Goal: Information Seeking & Learning: Learn about a topic

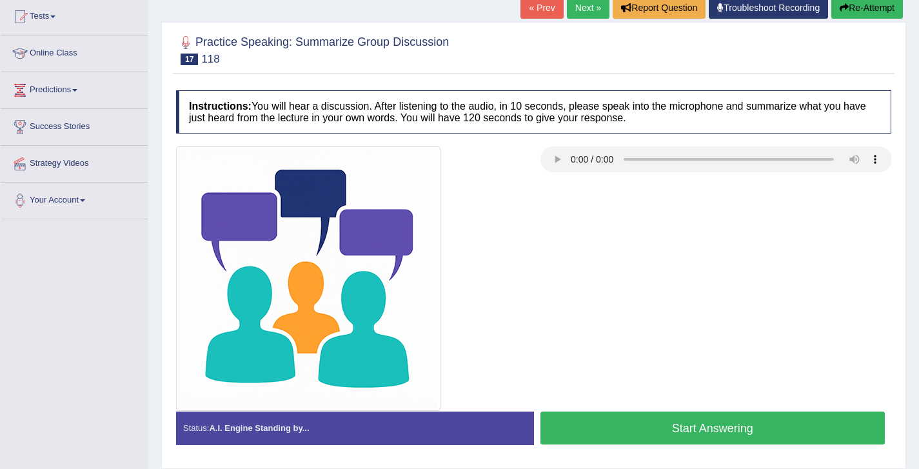
scroll to position [138, 0]
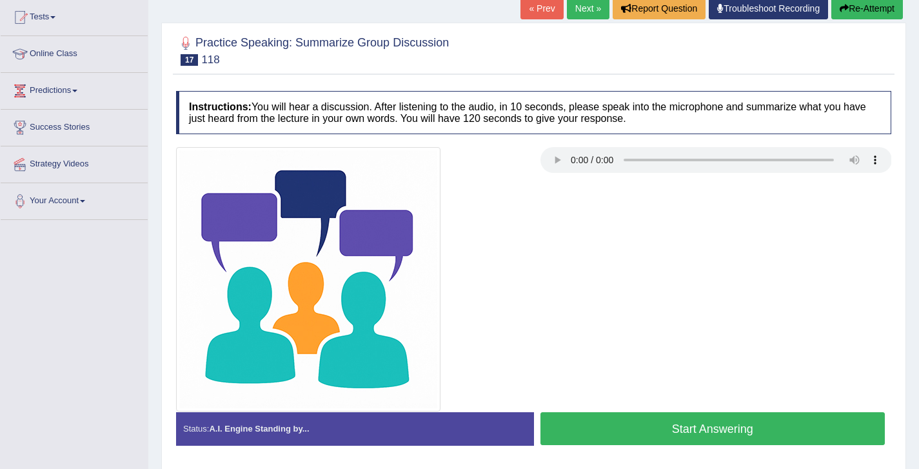
click at [717, 434] on button "Start Answering" at bounding box center [712, 428] width 345 height 33
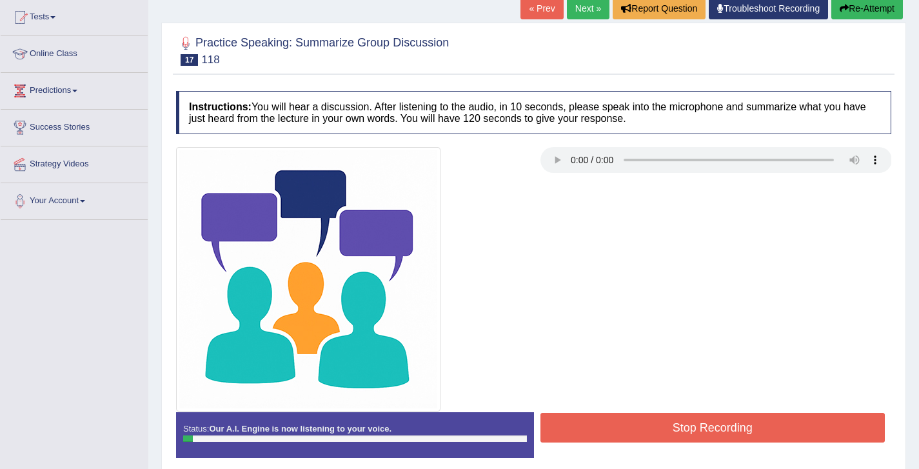
click at [733, 427] on button "Stop Recording" at bounding box center [712, 428] width 345 height 30
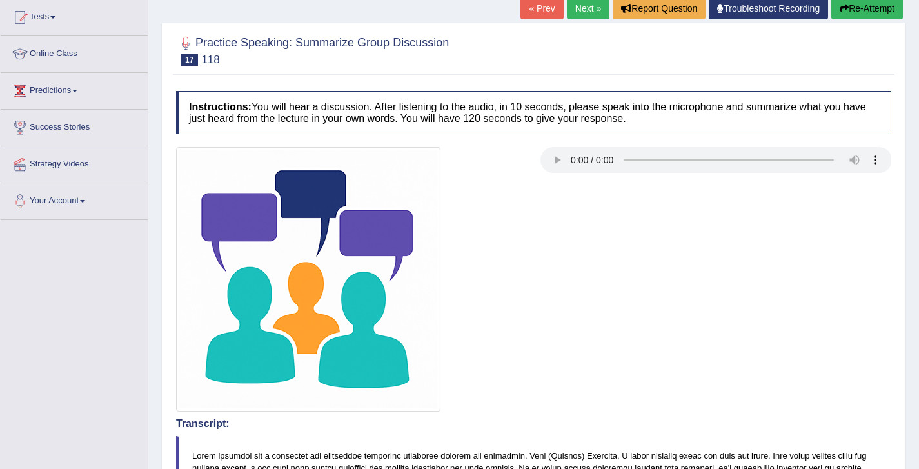
click at [875, 8] on button "Re-Attempt" at bounding box center [867, 8] width 72 height 22
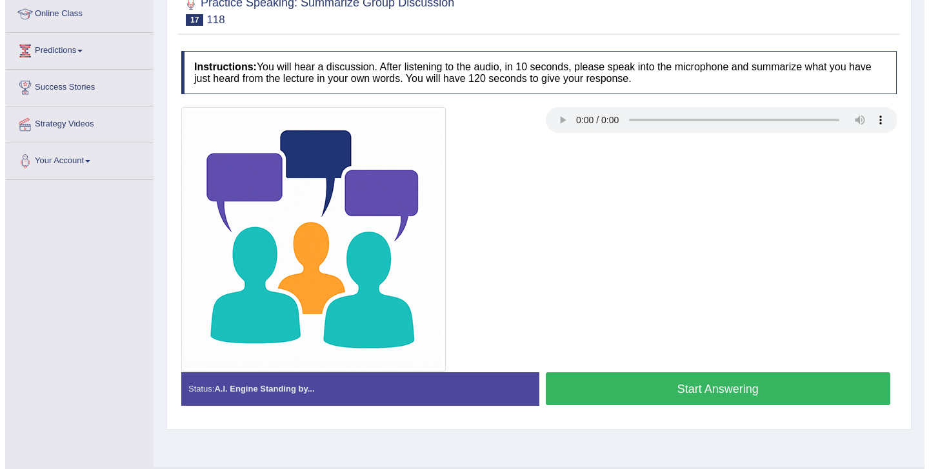
scroll to position [201, 0]
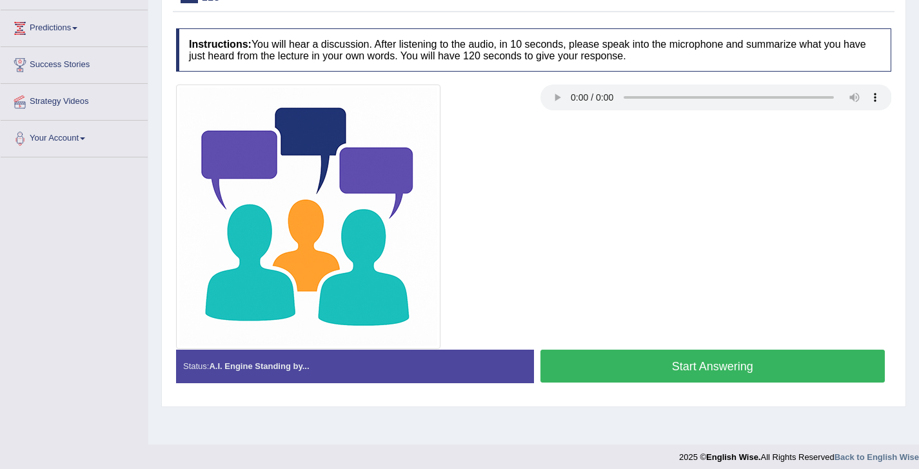
click at [724, 371] on button "Start Answering" at bounding box center [712, 366] width 345 height 33
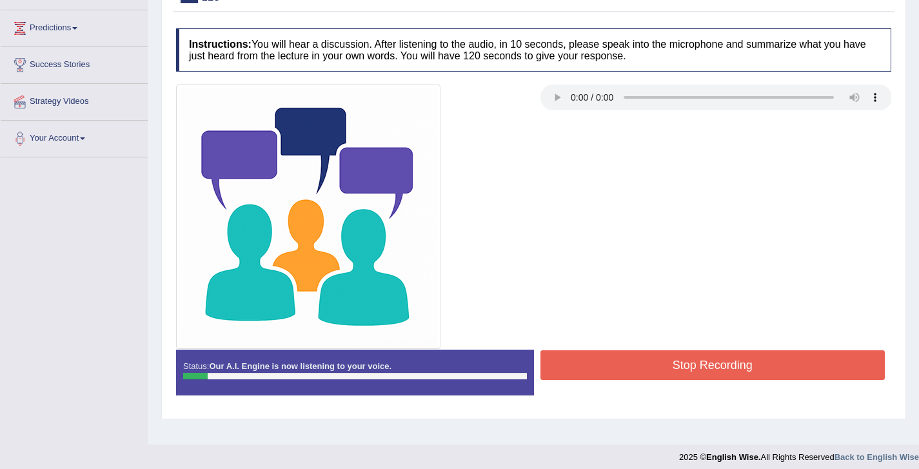
click at [724, 371] on button "Stop Recording" at bounding box center [712, 365] width 345 height 30
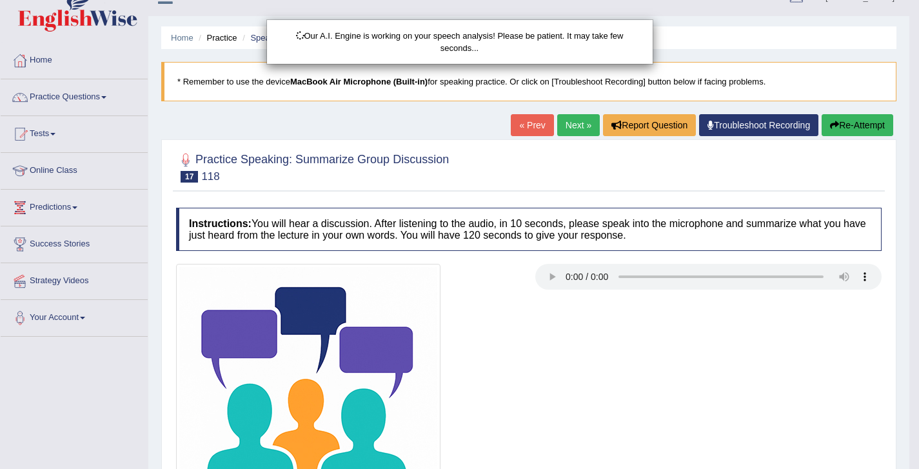
scroll to position [23, 0]
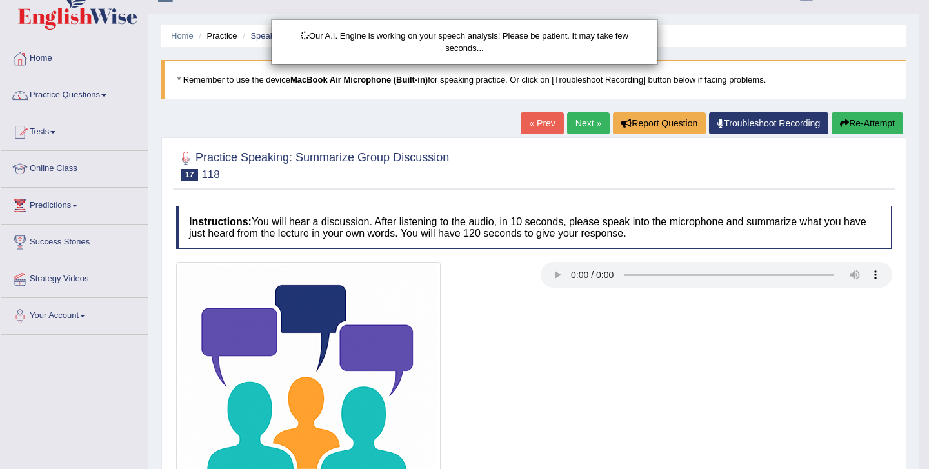
click at [869, 114] on body "Toggle navigation Home Practice Questions Speaking Practice Read Aloud Repeat S…" at bounding box center [464, 211] width 929 height 469
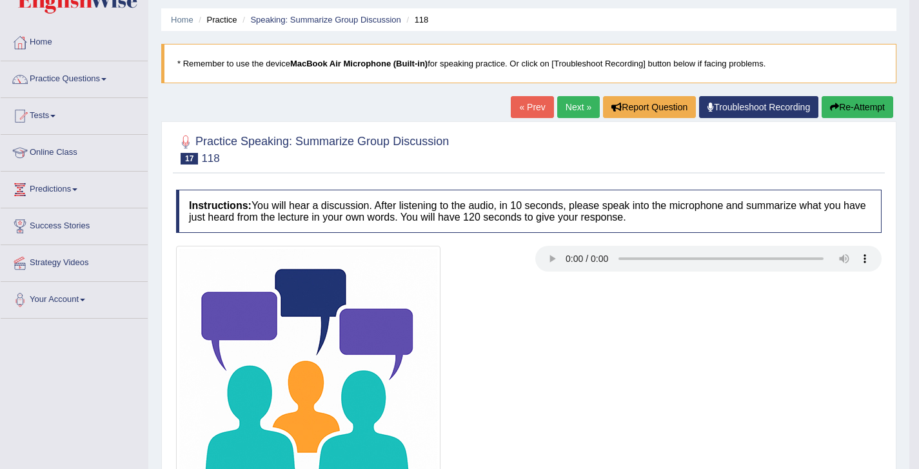
scroll to position [35, 0]
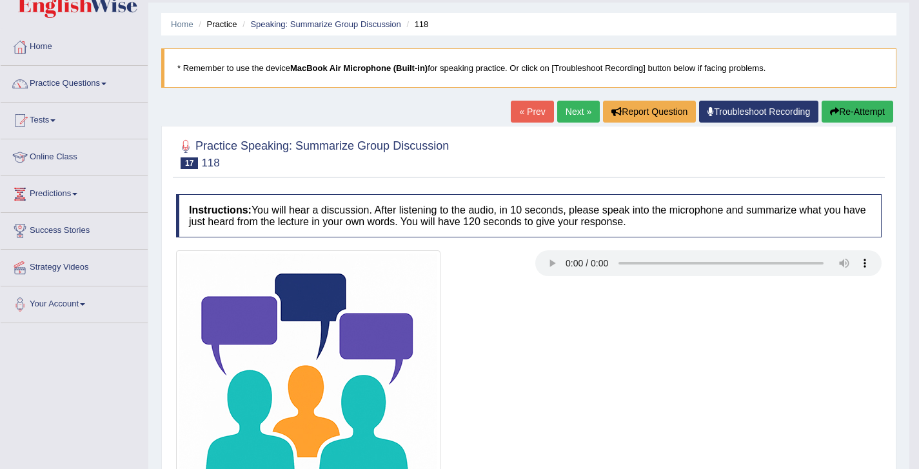
click at [849, 109] on button "Re-Attempt" at bounding box center [858, 112] width 72 height 22
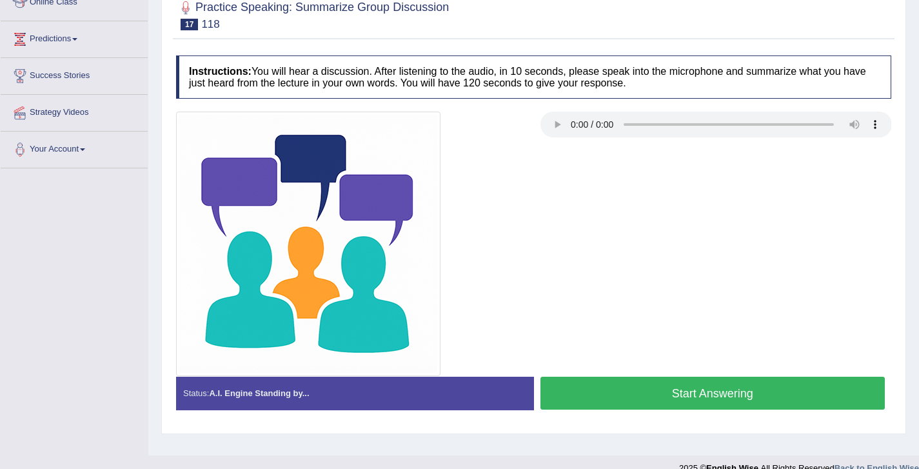
scroll to position [194, 0]
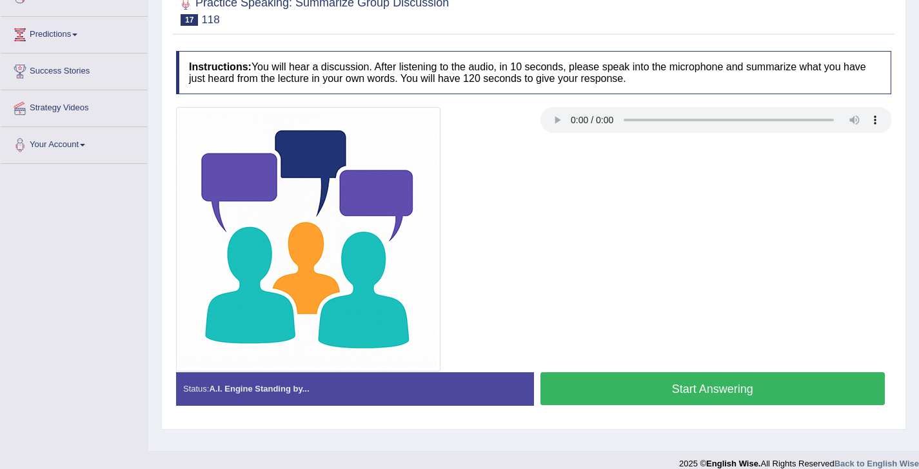
click at [747, 384] on button "Start Answering" at bounding box center [712, 388] width 345 height 33
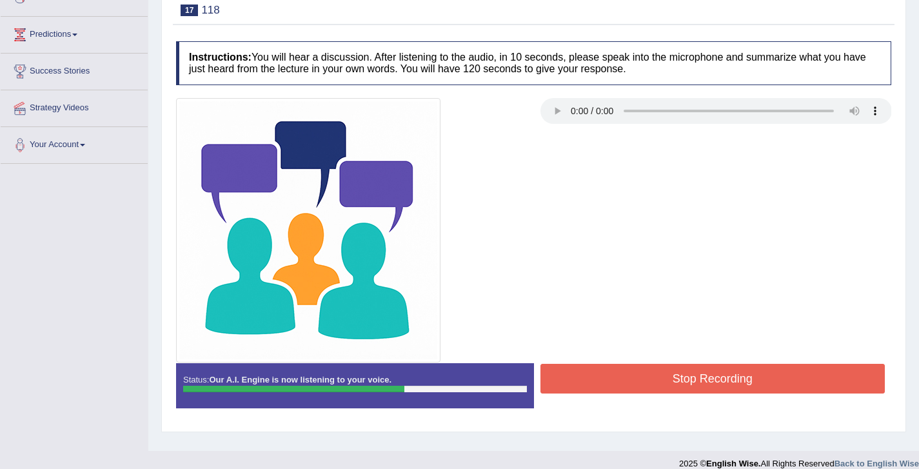
click at [747, 384] on button "Stop Recording" at bounding box center [712, 379] width 345 height 30
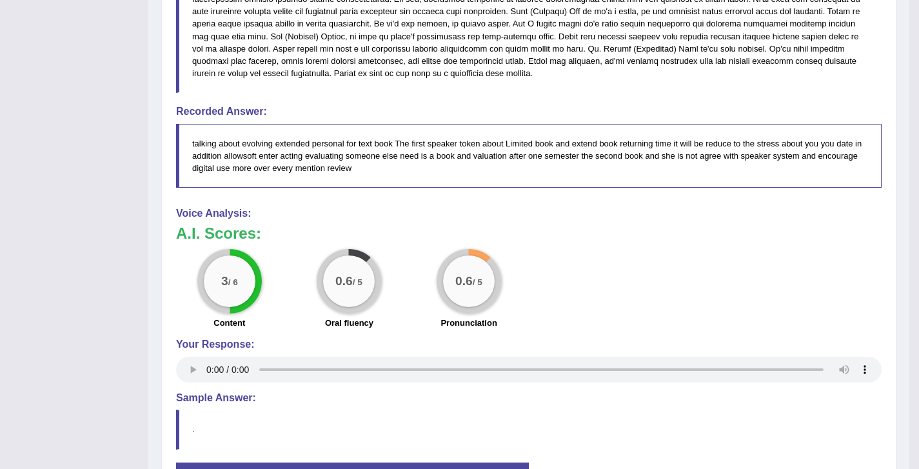
scroll to position [726, 0]
